Goal: Information Seeking & Learning: Learn about a topic

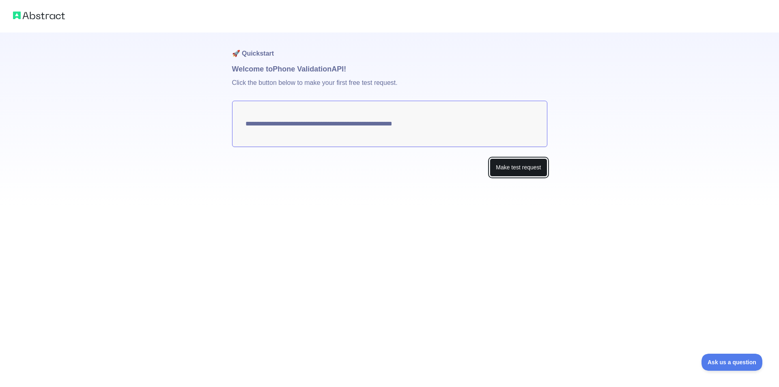
click at [521, 171] on button "Make test request" at bounding box center [518, 167] width 57 height 18
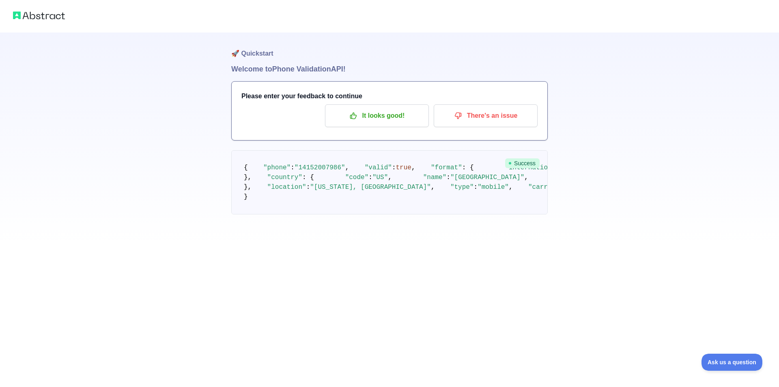
click at [393, 129] on div "Please enter your feedback to continue It looks good! There's an issue" at bounding box center [390, 111] width 316 height 58
click at [387, 121] on p "It looks good!" at bounding box center [377, 116] width 92 height 14
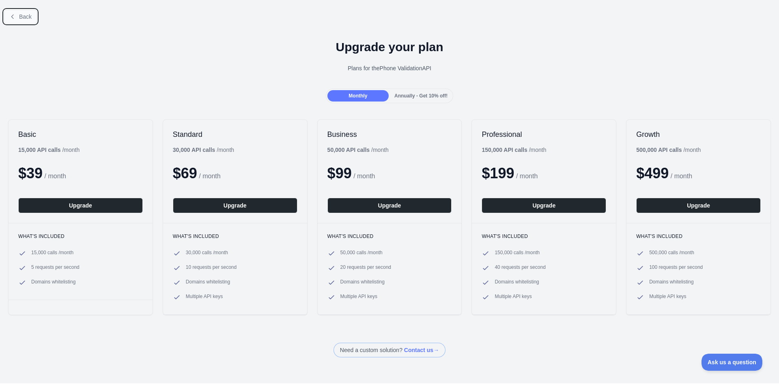
click at [17, 15] on button "Back" at bounding box center [20, 17] width 33 height 14
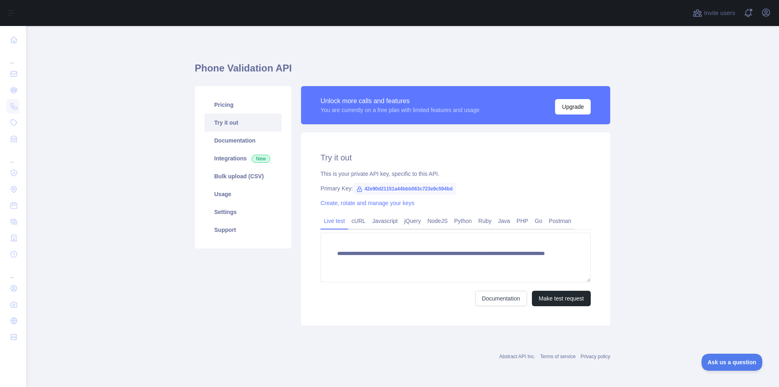
click at [241, 120] on link "Try it out" at bounding box center [242, 123] width 77 height 18
drag, startPoint x: 487, startPoint y: 288, endPoint x: 496, endPoint y: 292, distance: 10.7
click at [496, 292] on form "**********" at bounding box center [455, 268] width 270 height 73
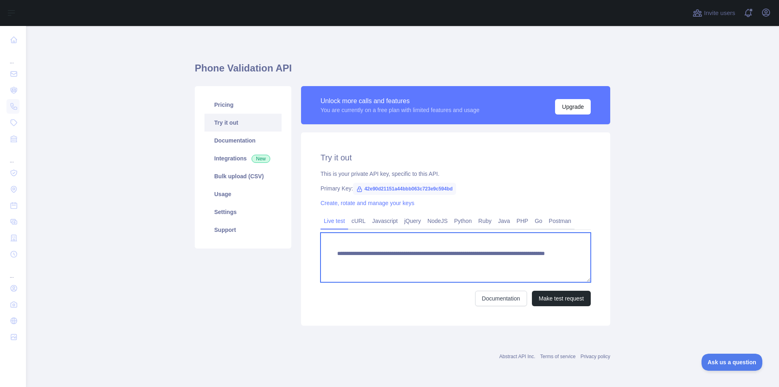
click at [555, 277] on textarea "**********" at bounding box center [455, 256] width 270 height 49
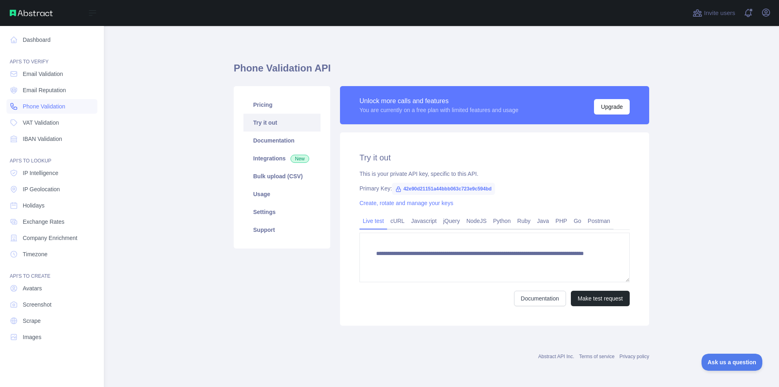
click at [62, 104] on span "Phone Validation" at bounding box center [44, 106] width 43 height 8
type textarea "**********"
click at [58, 131] on nav "Dashboard API'S TO VERIFY Email Validation Email Reputation Phone Validation VA…" at bounding box center [51, 200] width 91 height 348
click at [51, 122] on span "VAT Validation" at bounding box center [41, 122] width 36 height 8
click at [55, 105] on span "Phone Validation" at bounding box center [44, 106] width 43 height 8
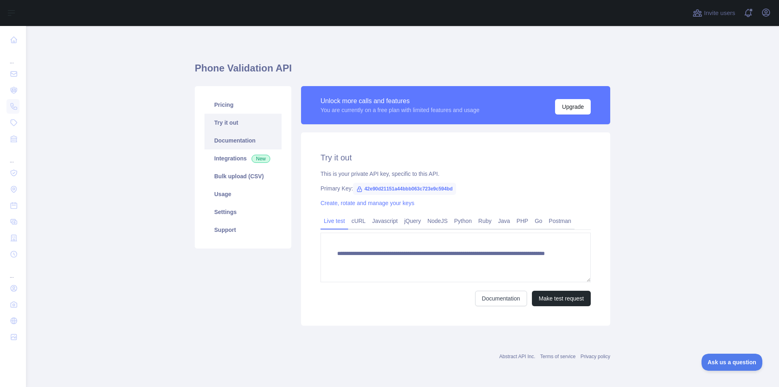
click at [232, 142] on link "Documentation" at bounding box center [242, 140] width 77 height 18
click at [229, 103] on link "Pricing" at bounding box center [242, 105] width 77 height 18
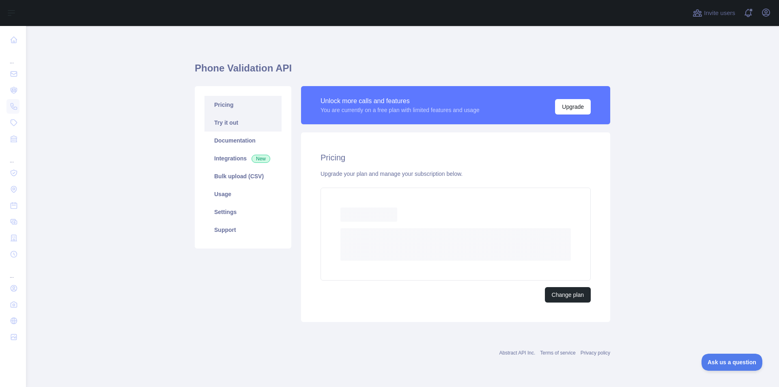
click at [236, 120] on link "Try it out" at bounding box center [242, 123] width 77 height 18
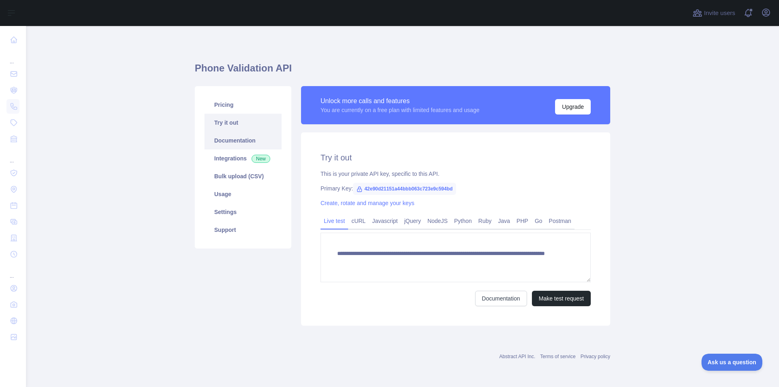
click at [236, 139] on link "Documentation" at bounding box center [242, 140] width 77 height 18
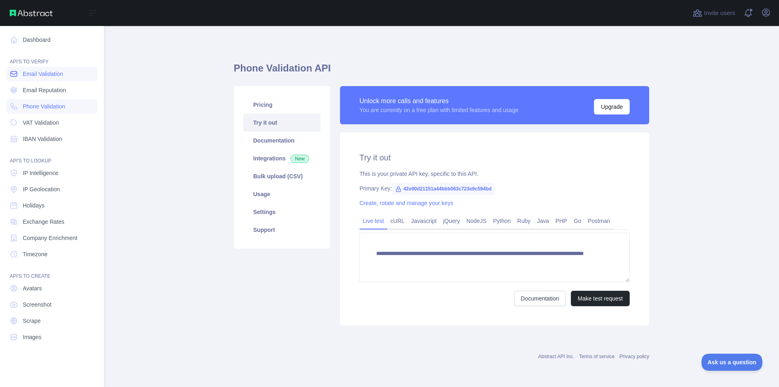
click at [56, 72] on span "Email Validation" at bounding box center [43, 74] width 40 height 8
click at [70, 85] on link "Email Reputation" at bounding box center [51, 90] width 91 height 15
click at [64, 71] on link "Email Validation" at bounding box center [51, 74] width 91 height 15
click at [61, 88] on span "Email Reputation" at bounding box center [44, 90] width 43 height 8
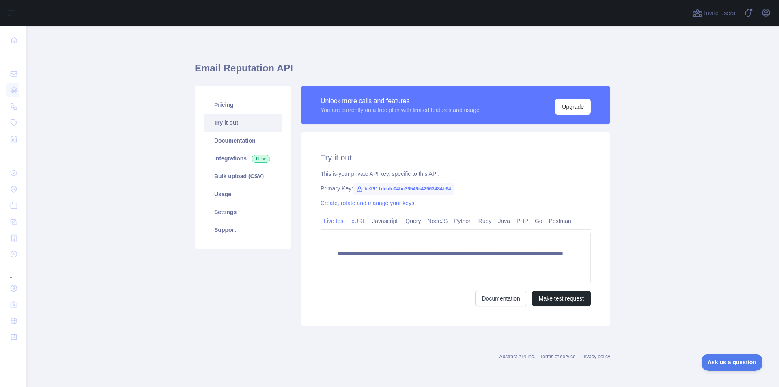
click at [359, 221] on link "cURL" at bounding box center [358, 220] width 21 height 13
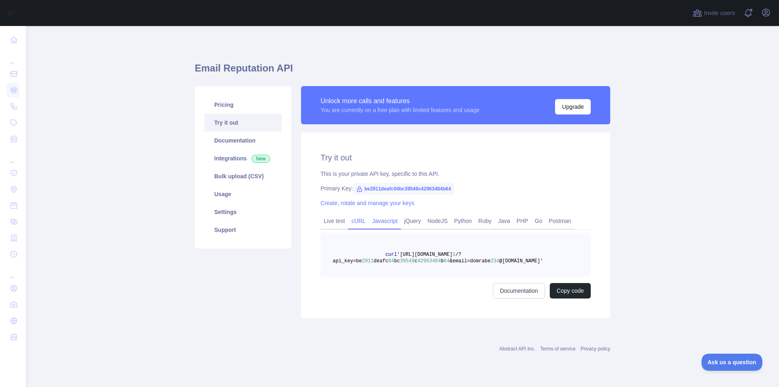
click at [375, 222] on link "Javascript" at bounding box center [385, 220] width 32 height 13
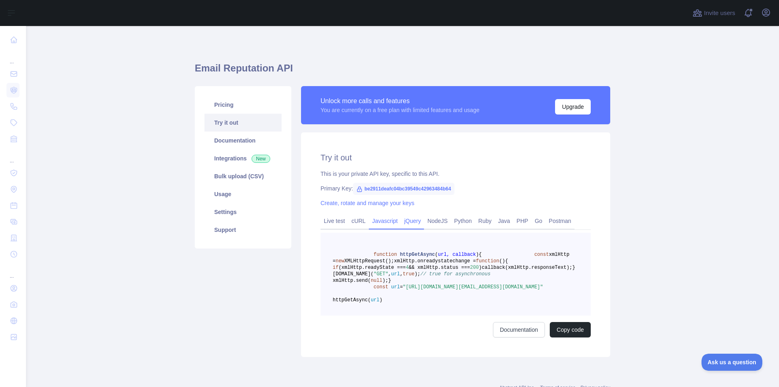
click at [401, 220] on link "jQuery" at bounding box center [412, 220] width 23 height 13
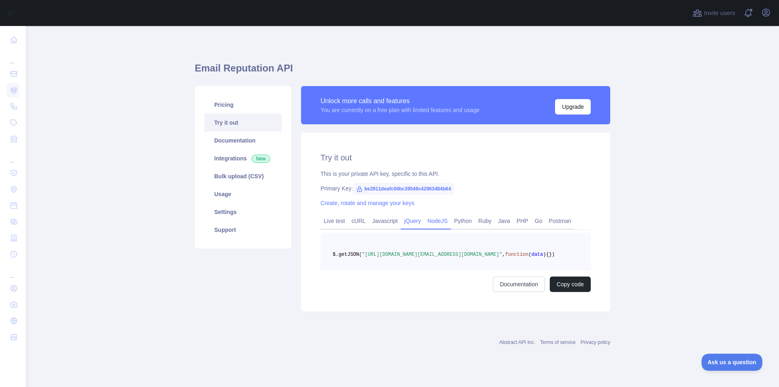
click at [429, 219] on link "NodeJS" at bounding box center [437, 220] width 27 height 13
